Goal: Transaction & Acquisition: Purchase product/service

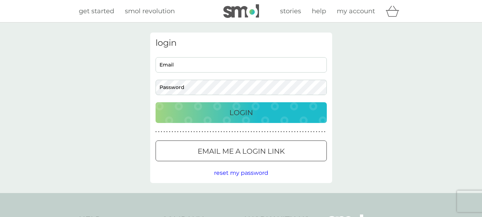
type input "[PERSON_NAME][EMAIL_ADDRESS][PERSON_NAME][DOMAIN_NAME]"
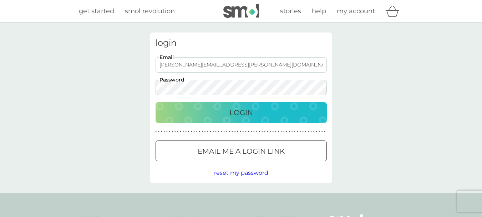
click at [269, 111] on div "Login" at bounding box center [241, 112] width 157 height 11
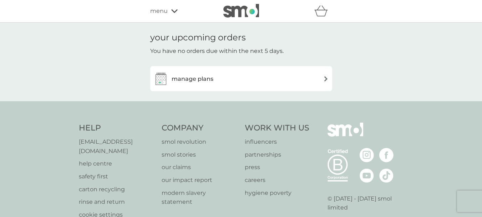
click at [271, 80] on div "manage plans" at bounding box center [241, 78] width 175 height 14
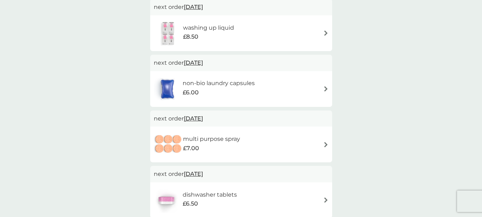
scroll to position [178, 0]
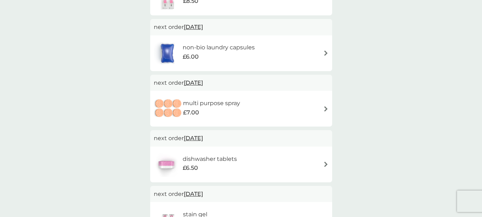
click at [203, 142] on span "8 Nov 2025" at bounding box center [193, 138] width 19 height 14
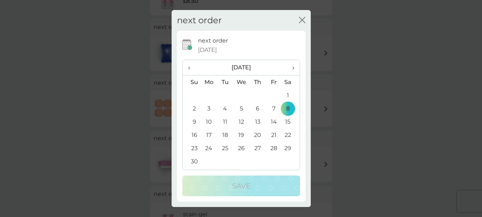
click at [304, 22] on icon "close" at bounding box center [303, 20] width 3 height 6
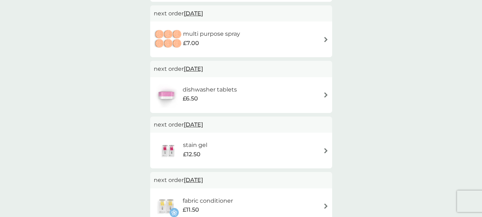
scroll to position [250, 0]
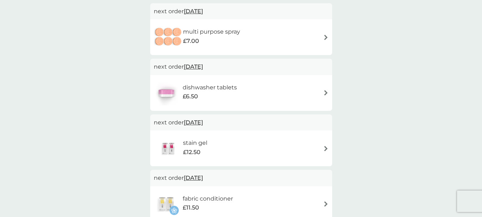
click at [240, 96] on div "dishwasher tablets £6.50" at bounding box center [213, 93] width 61 height 20
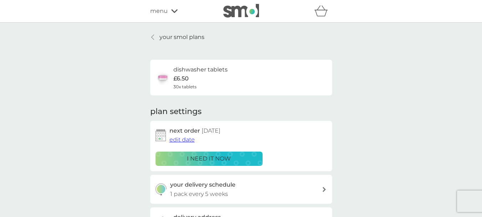
click at [187, 139] on span "edit date" at bounding box center [182, 139] width 25 height 7
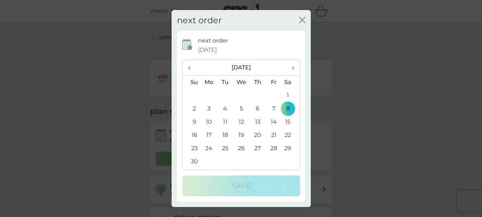
click at [190, 70] on span "‹" at bounding box center [191, 67] width 7 height 15
click at [255, 109] on td "9" at bounding box center [257, 108] width 16 height 13
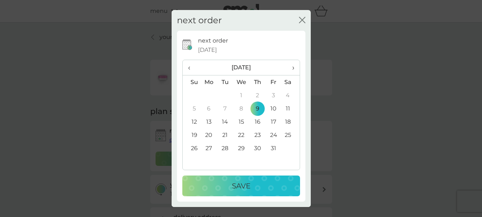
click at [232, 181] on p "Save" at bounding box center [241, 185] width 19 height 11
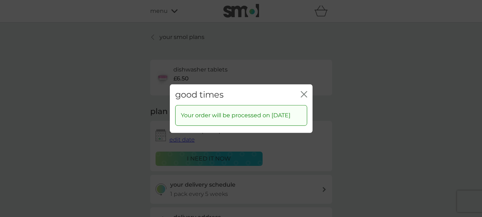
click at [301, 91] on icon "close" at bounding box center [304, 94] width 6 height 6
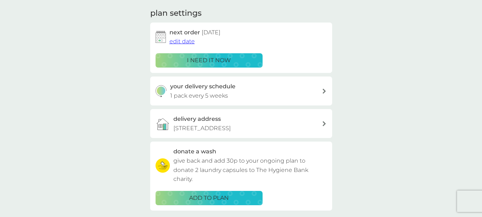
scroll to position [107, 0]
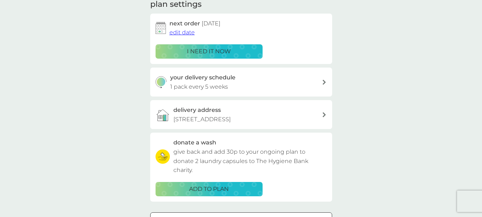
click at [326, 82] on icon at bounding box center [324, 82] width 3 height 5
select select "35"
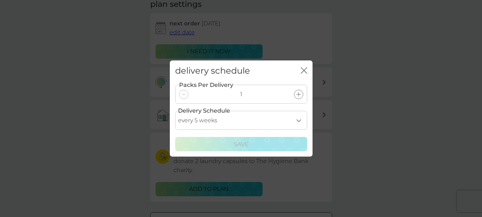
click at [299, 95] on icon at bounding box center [299, 94] width 4 height 4
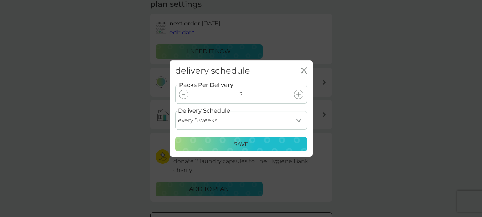
click at [253, 142] on div "Save" at bounding box center [241, 144] width 123 height 9
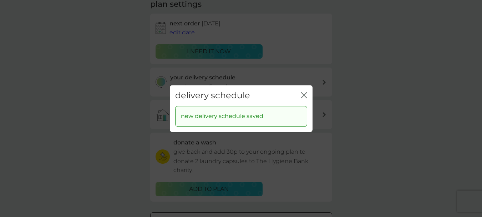
click at [306, 98] on icon "close" at bounding box center [304, 95] width 6 height 6
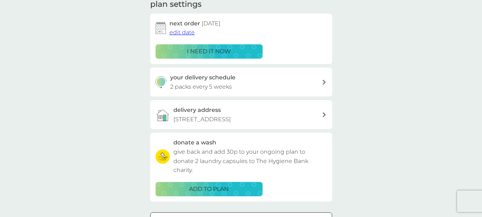
click at [243, 54] on div "i need it now" at bounding box center [209, 51] width 98 height 9
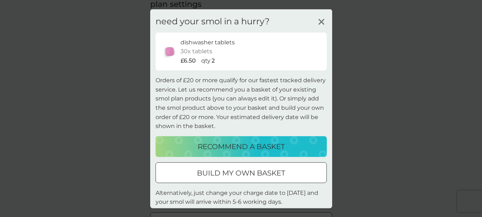
click at [282, 148] on p "recommend a basket" at bounding box center [241, 145] width 87 height 11
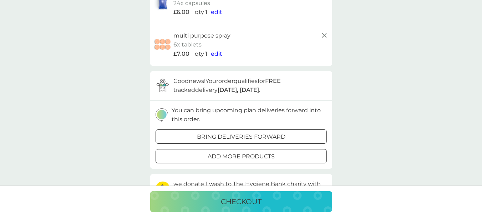
scroll to position [178, 0]
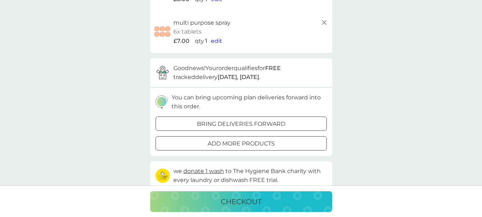
click at [292, 123] on div "bring deliveries forward" at bounding box center [241, 123] width 171 height 9
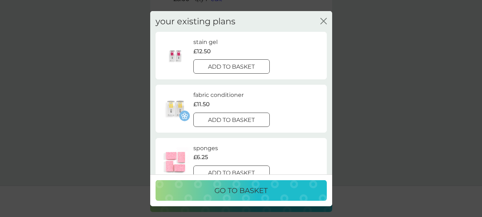
click at [326, 19] on icon "close" at bounding box center [325, 21] width 3 height 6
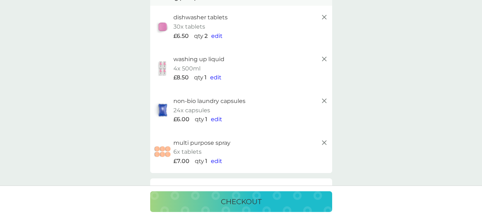
scroll to position [71, 0]
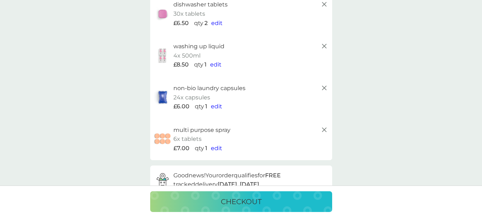
click at [323, 131] on line at bounding box center [324, 129] width 4 height 4
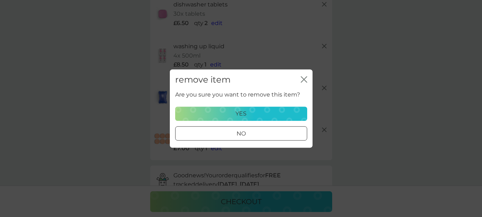
click at [265, 110] on div "yes" at bounding box center [241, 113] width 123 height 9
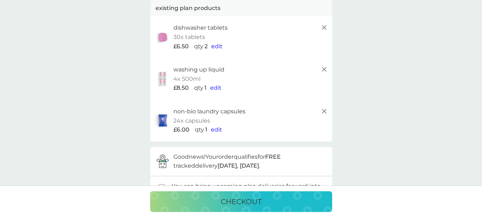
scroll to position [36, 0]
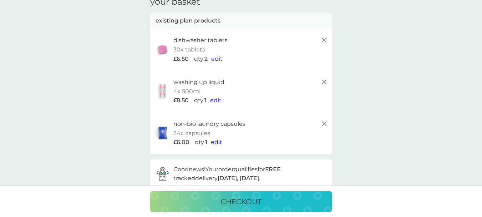
click at [216, 59] on span "edit" at bounding box center [216, 58] width 11 height 7
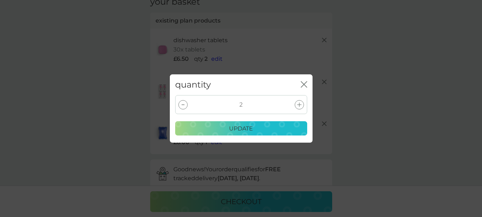
click at [296, 104] on div at bounding box center [299, 104] width 9 height 9
click at [265, 133] on div "update" at bounding box center [241, 128] width 123 height 9
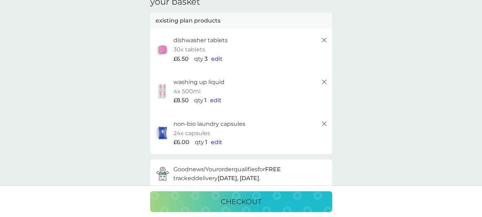
click at [274, 202] on div "checkout" at bounding box center [241, 201] width 168 height 11
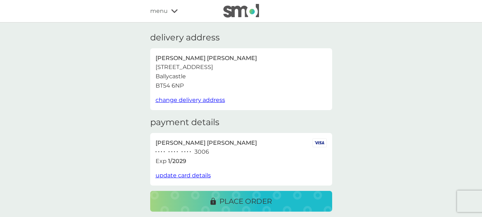
click at [290, 197] on div "place order" at bounding box center [241, 200] width 168 height 11
